Goal: Task Accomplishment & Management: Manage account settings

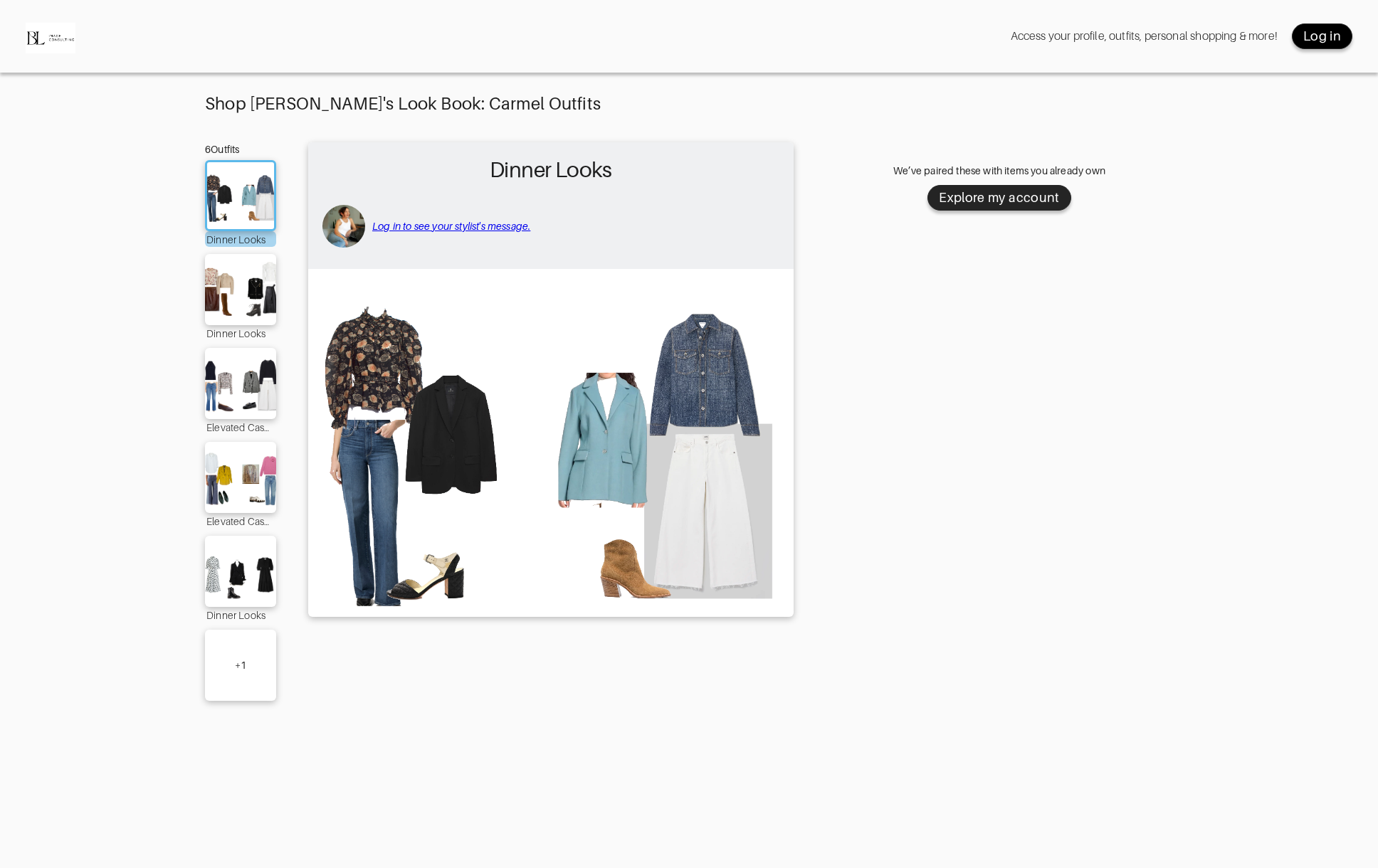
click at [1315, 33] on div "Log in" at bounding box center [1322, 35] width 38 height 17
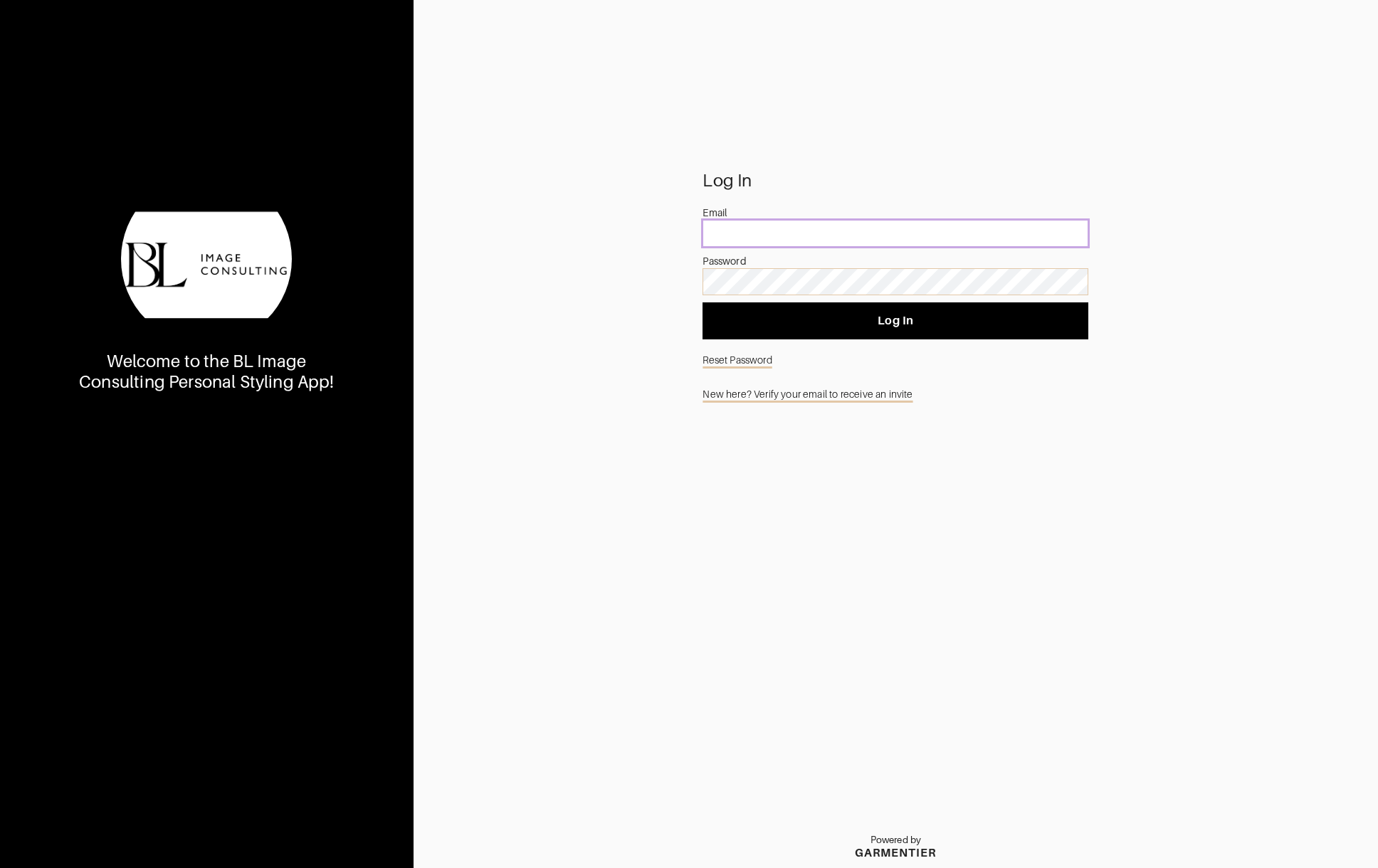
click at [778, 231] on input "email" at bounding box center [896, 234] width 386 height 27
type input "[EMAIL_ADDRESS][DOMAIN_NAME]"
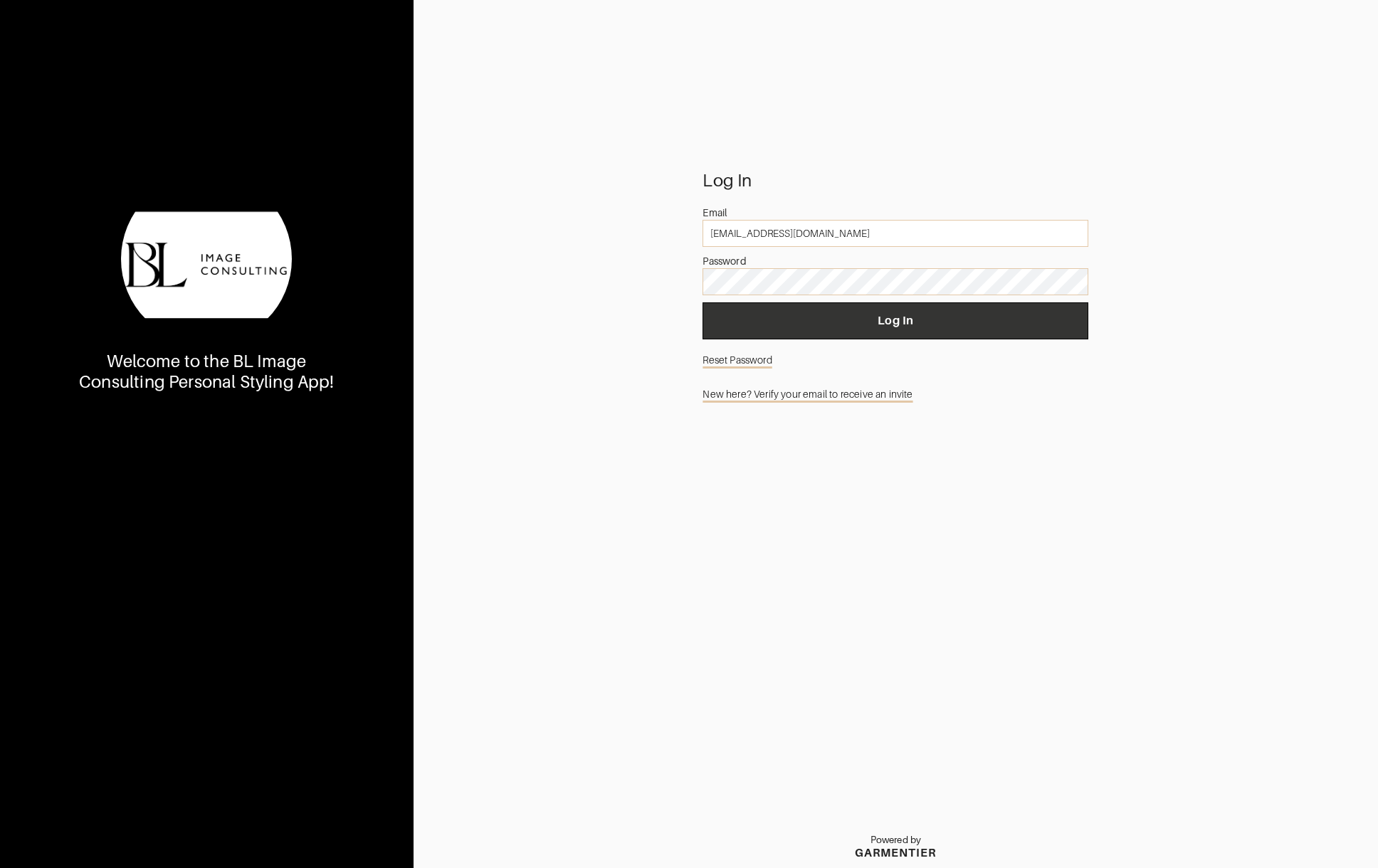
click at [826, 310] on button "Log In" at bounding box center [896, 321] width 386 height 37
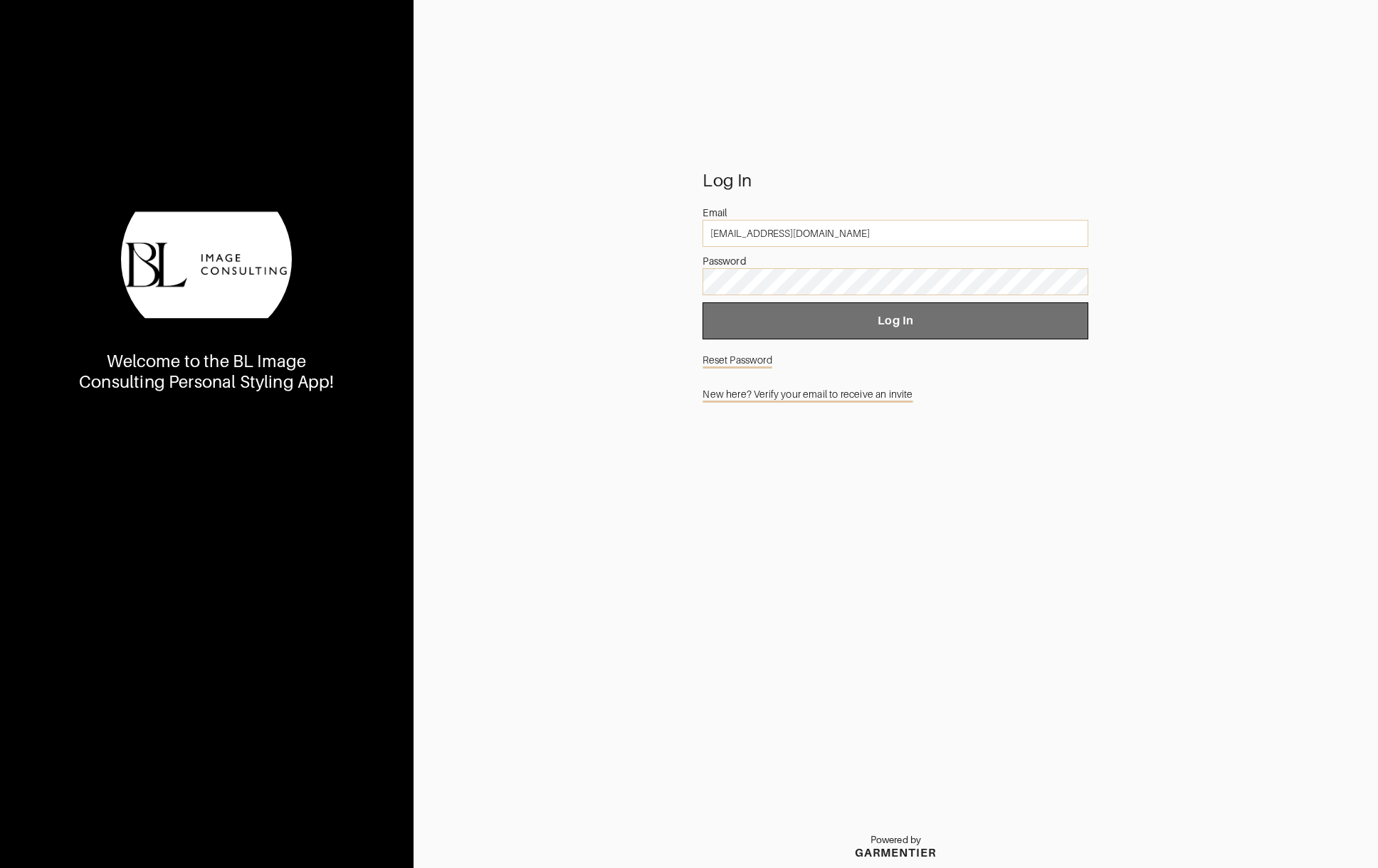
click at [831, 306] on button "Log In" at bounding box center [896, 321] width 386 height 37
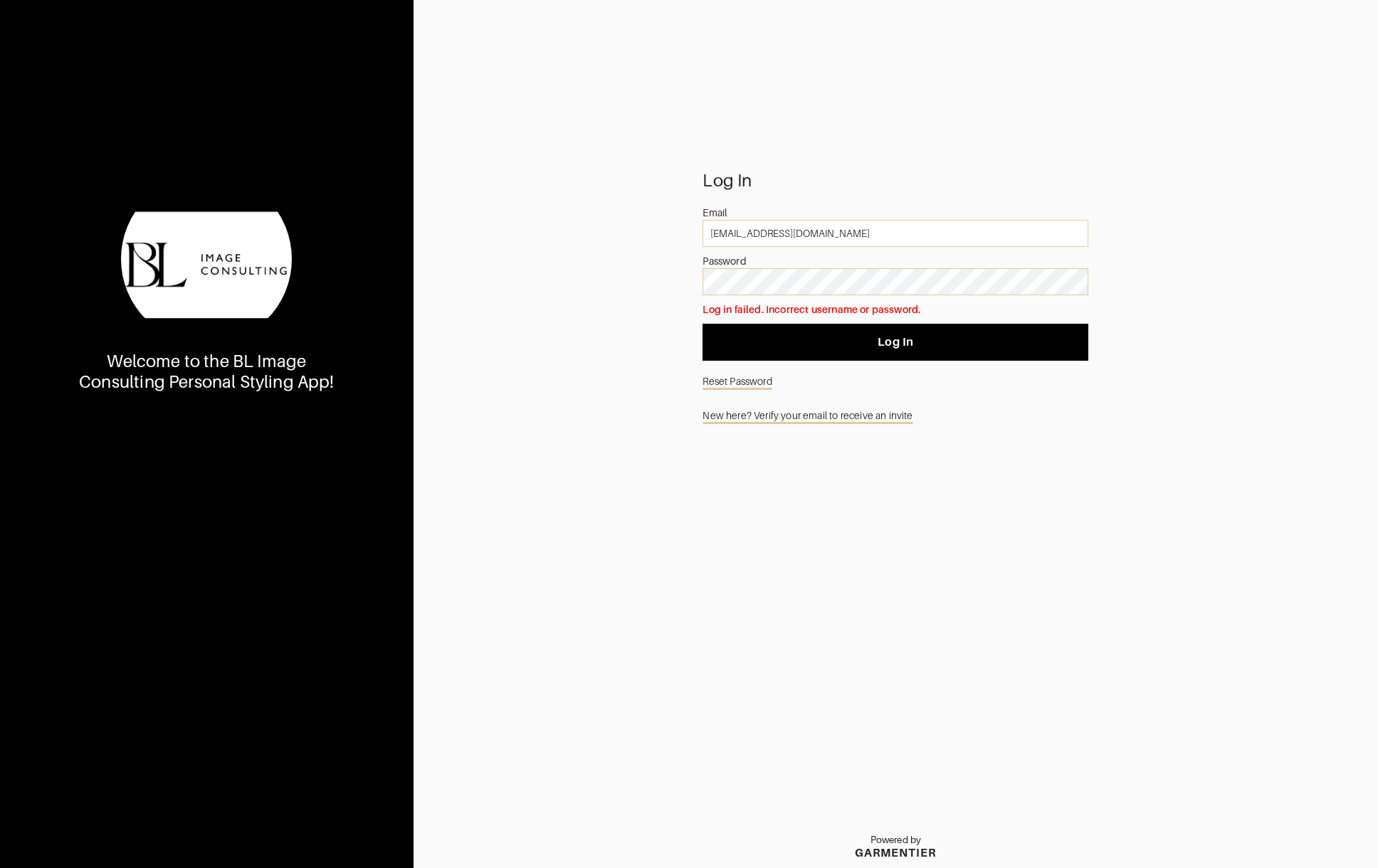
click at [765, 377] on link "Reset Password" at bounding box center [896, 382] width 386 height 27
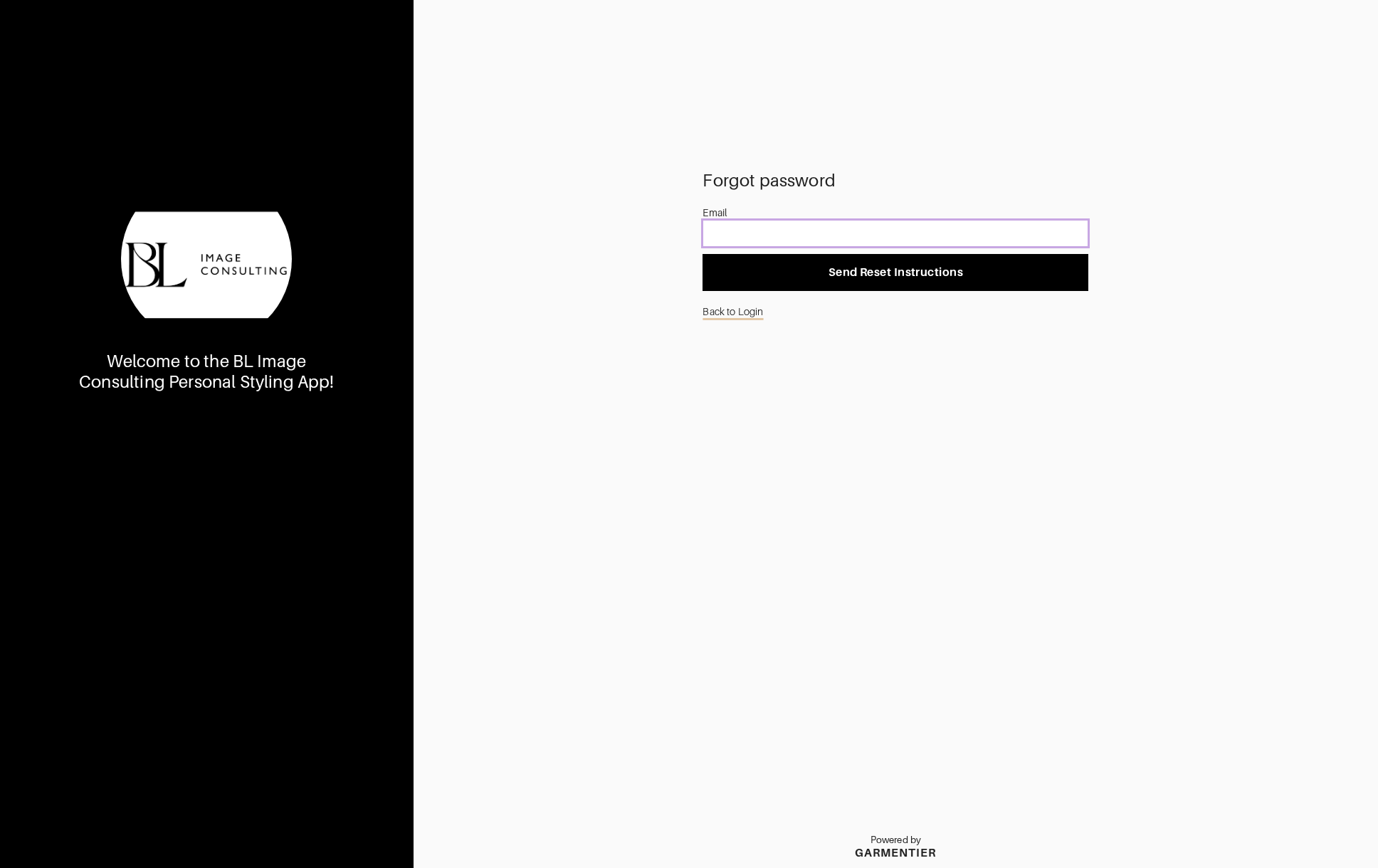
click at [791, 228] on input "email" at bounding box center [896, 234] width 386 height 27
type input "[EMAIL_ADDRESS][DOMAIN_NAME]"
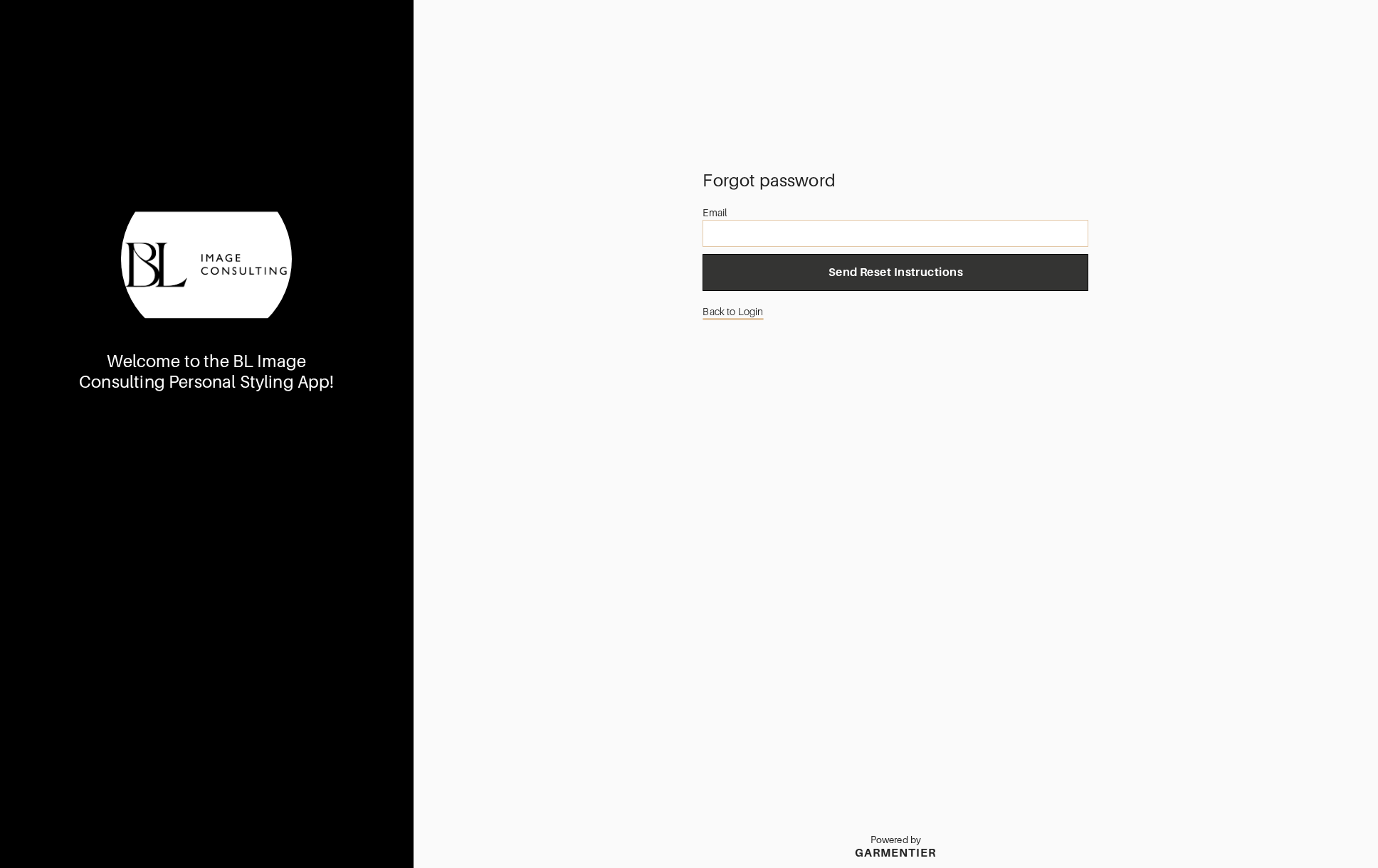
click at [913, 280] on button "Send Reset Instructions" at bounding box center [896, 273] width 386 height 37
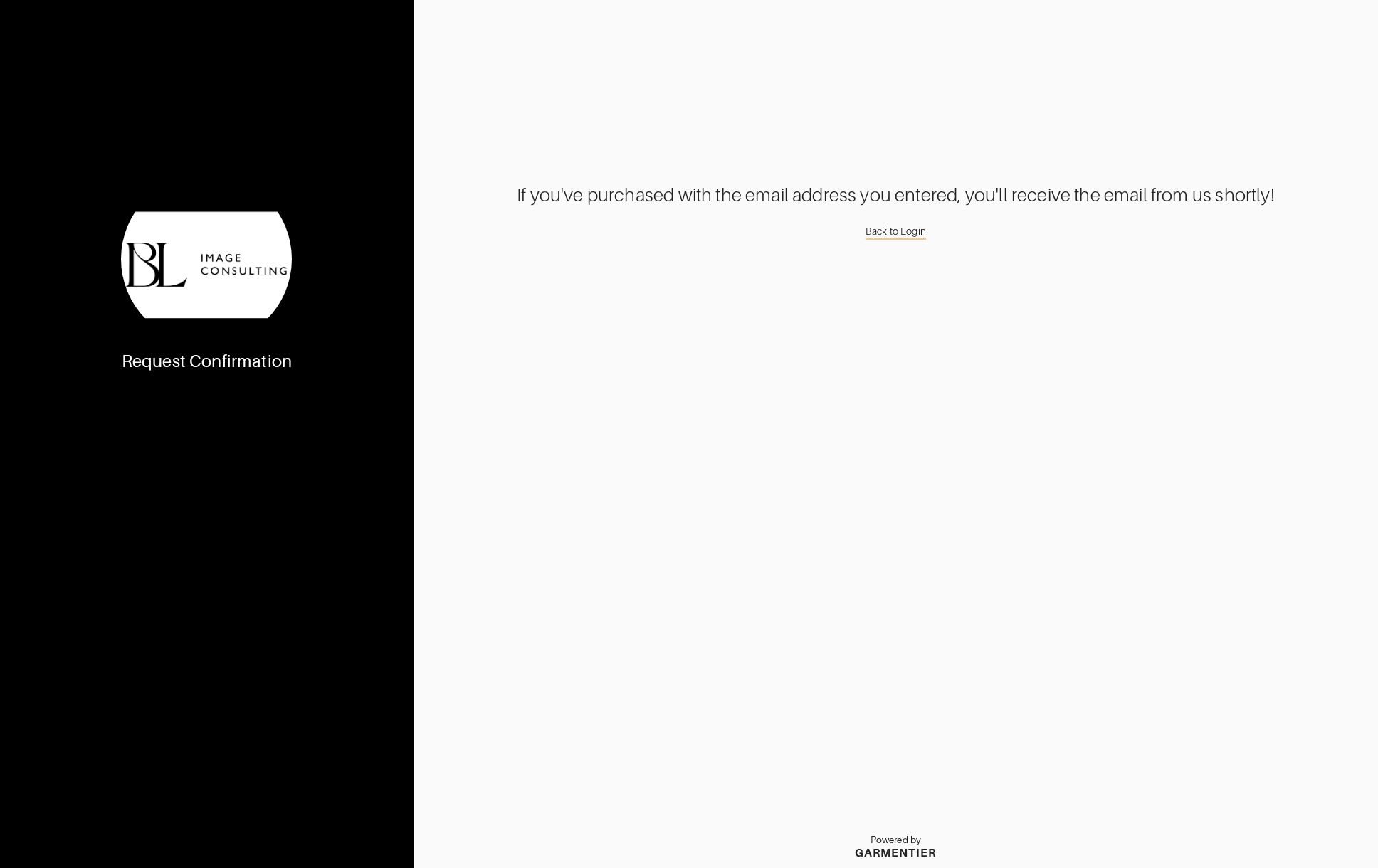
click at [903, 227] on link "Back to Login" at bounding box center [896, 231] width 61 height 23
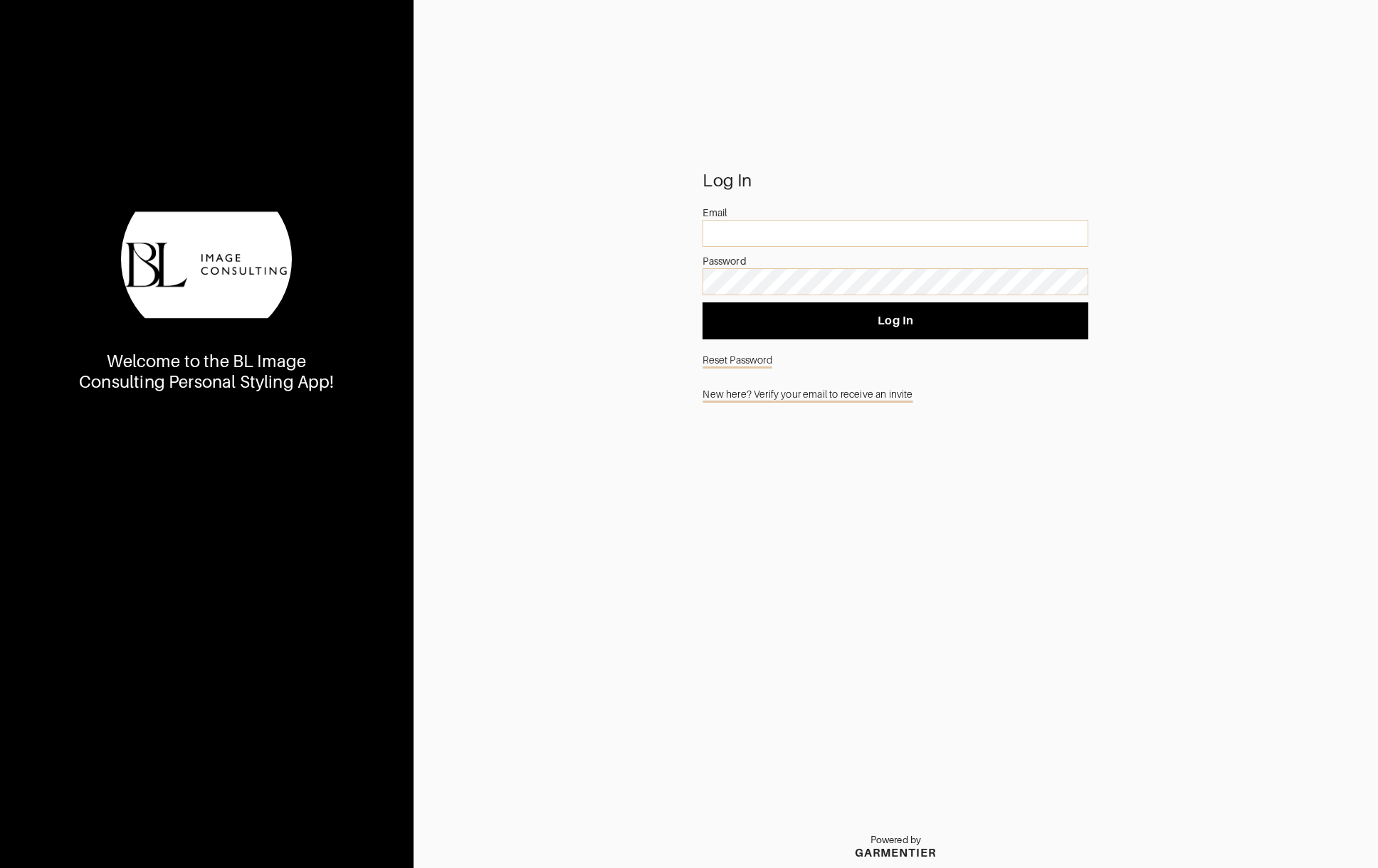
click at [756, 349] on link "Reset Password" at bounding box center [896, 360] width 386 height 27
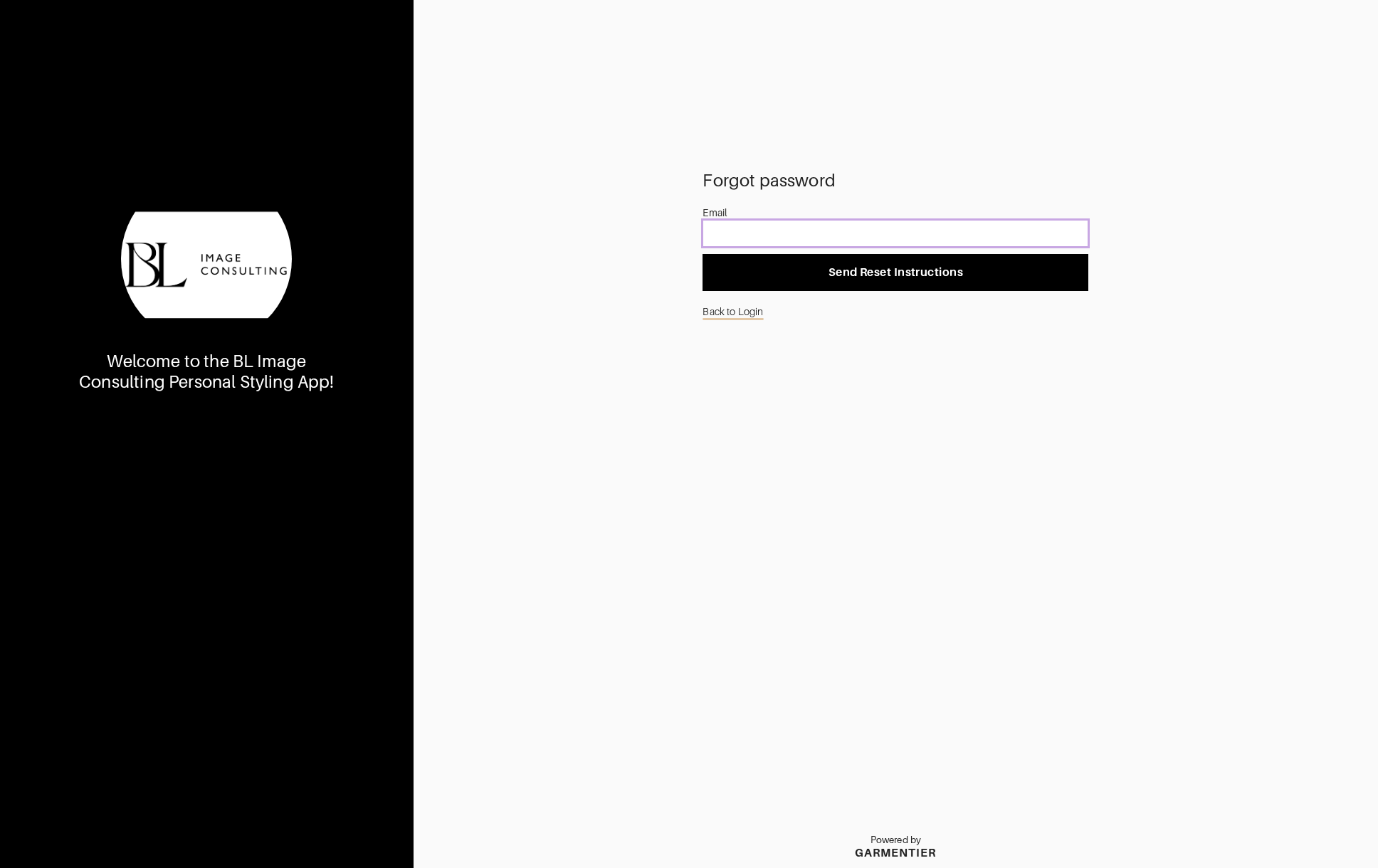
click at [754, 227] on input "email" at bounding box center [896, 234] width 386 height 27
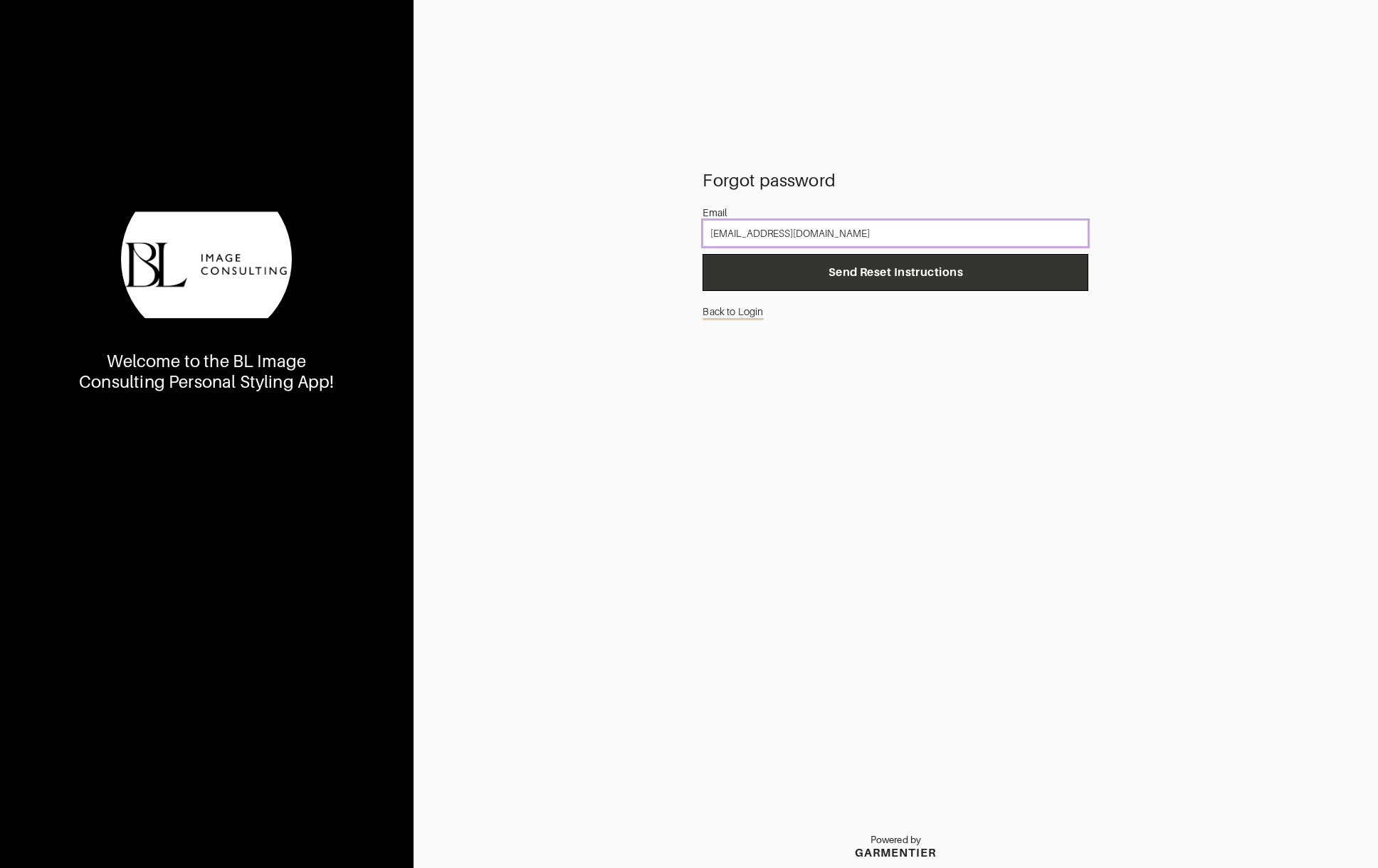
type input "[EMAIL_ADDRESS][DOMAIN_NAME]"
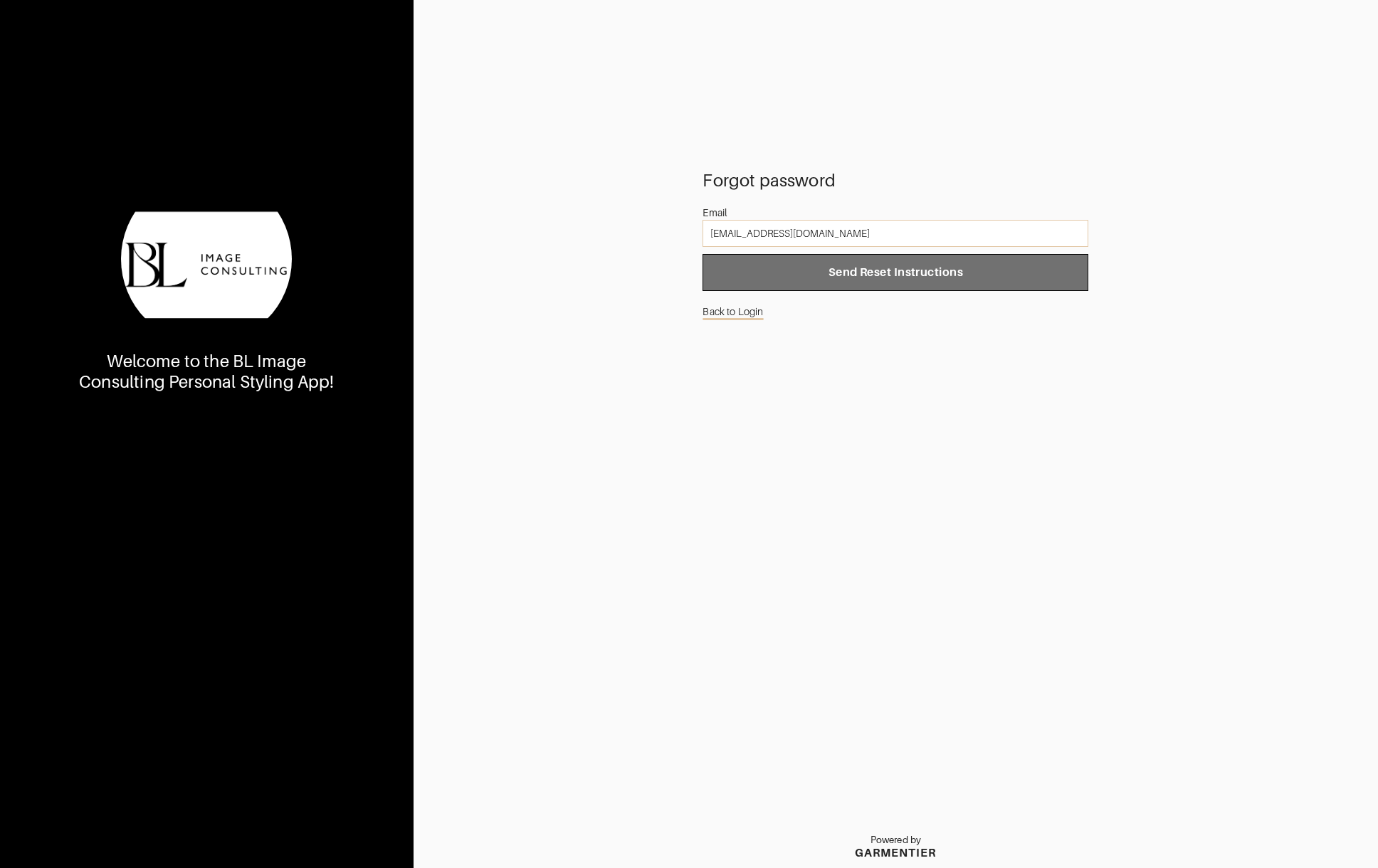
click at [866, 280] on button "Send Reset Instructions" at bounding box center [896, 273] width 386 height 37
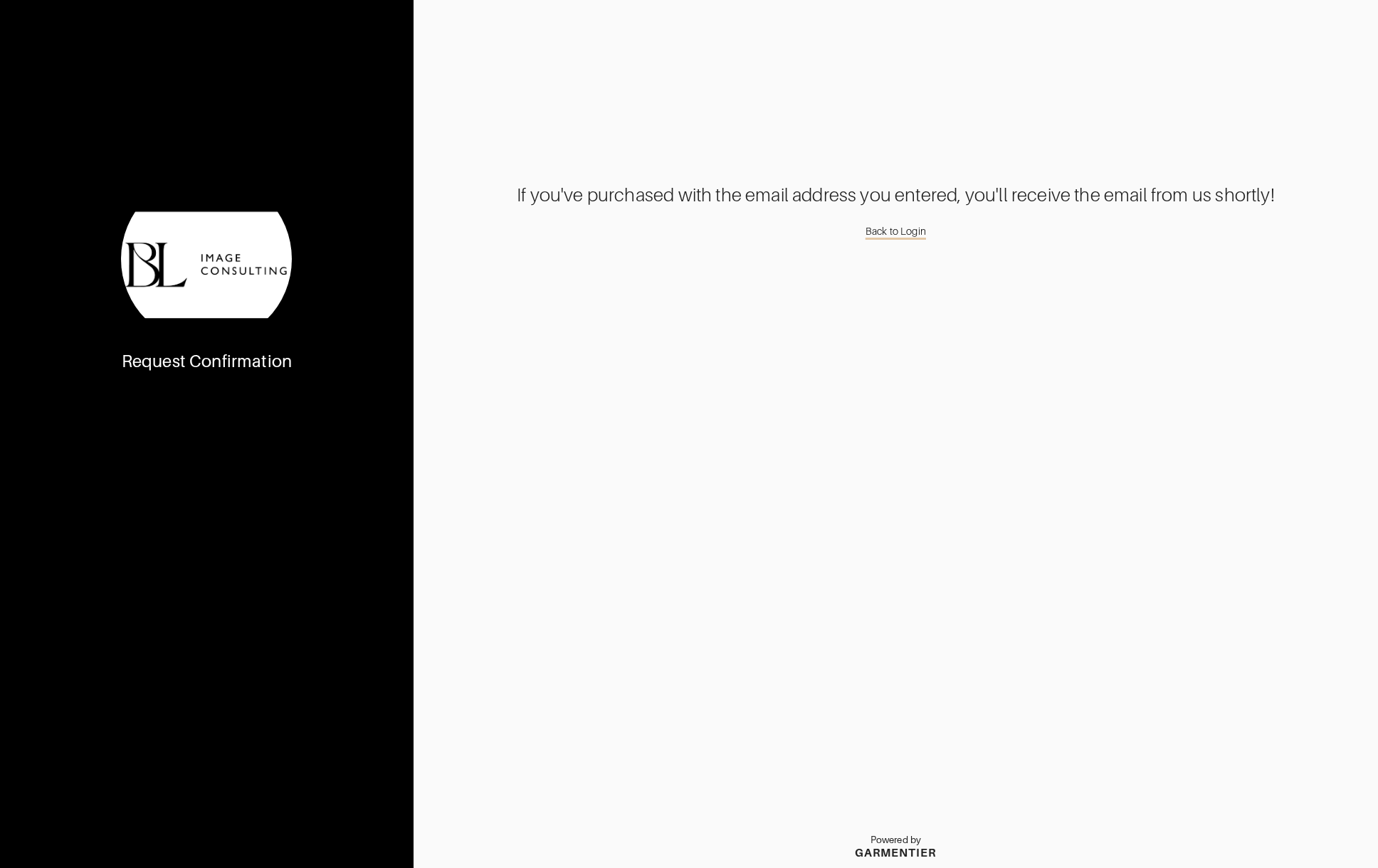
click at [917, 231] on link "Back to Login" at bounding box center [896, 231] width 61 height 23
